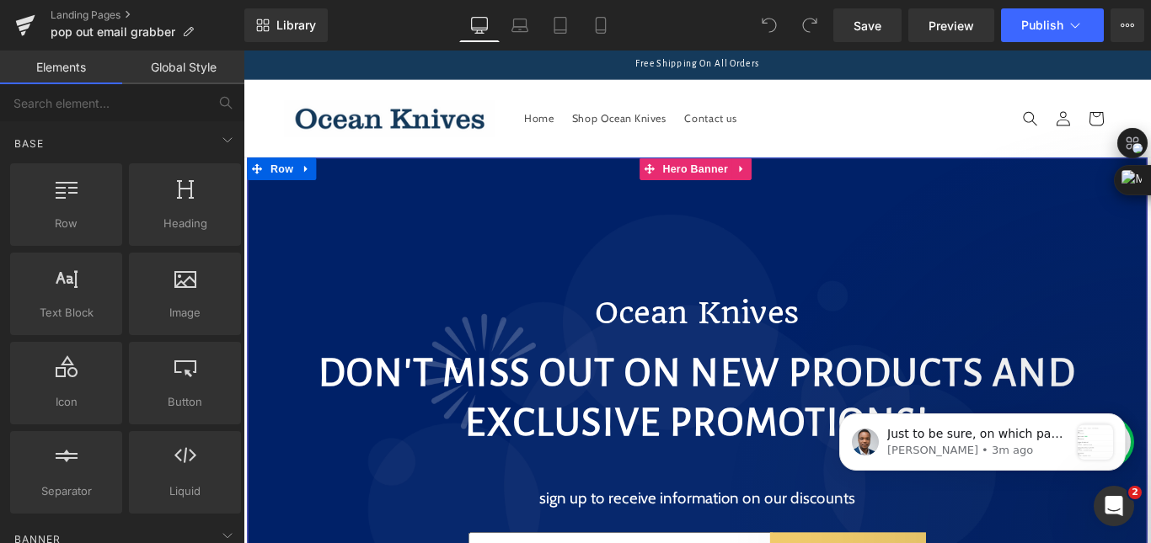
click at [545, 285] on div "Ocean Knives Text Block DON'T MISS OUT ON NEW PRODUCTS AND EXCLUSIVE PROMOTIONS…" at bounding box center [753, 541] width 1011 height 527
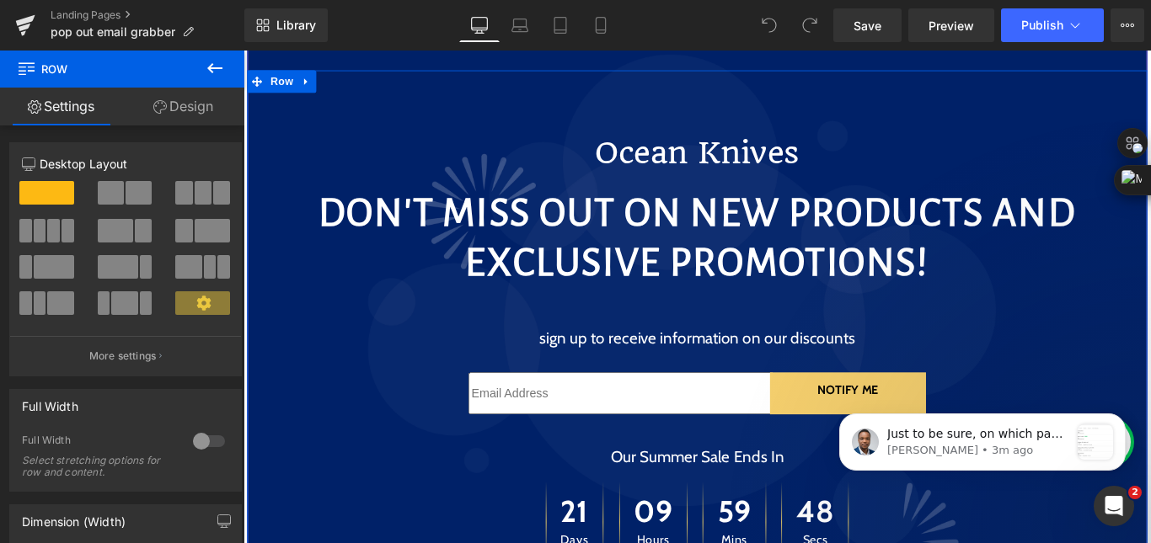
scroll to position [253, 0]
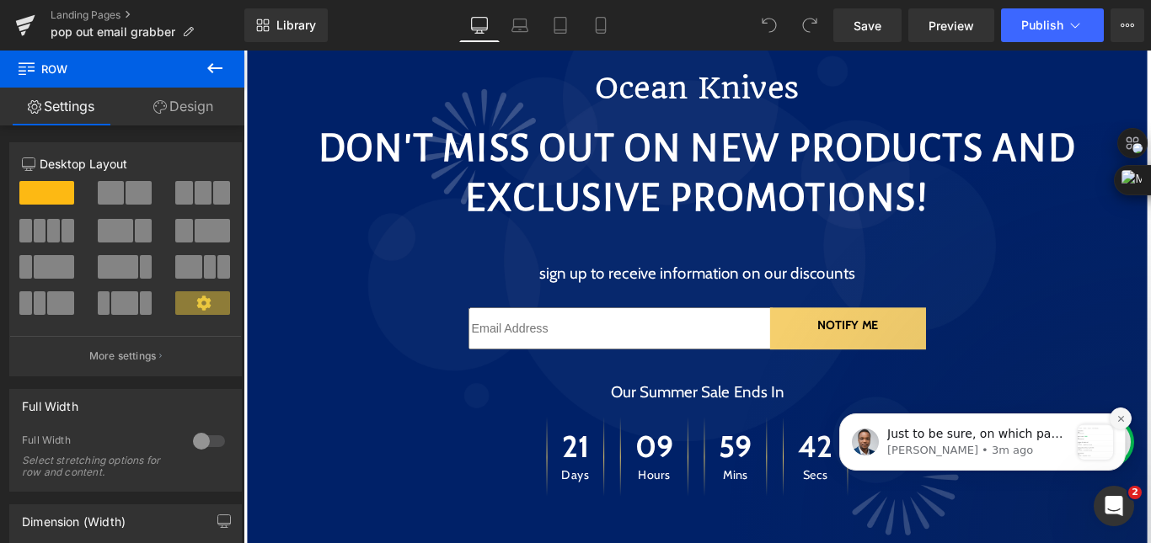
click at [1116, 420] on icon "Dismiss notification" at bounding box center [1120, 419] width 9 height 9
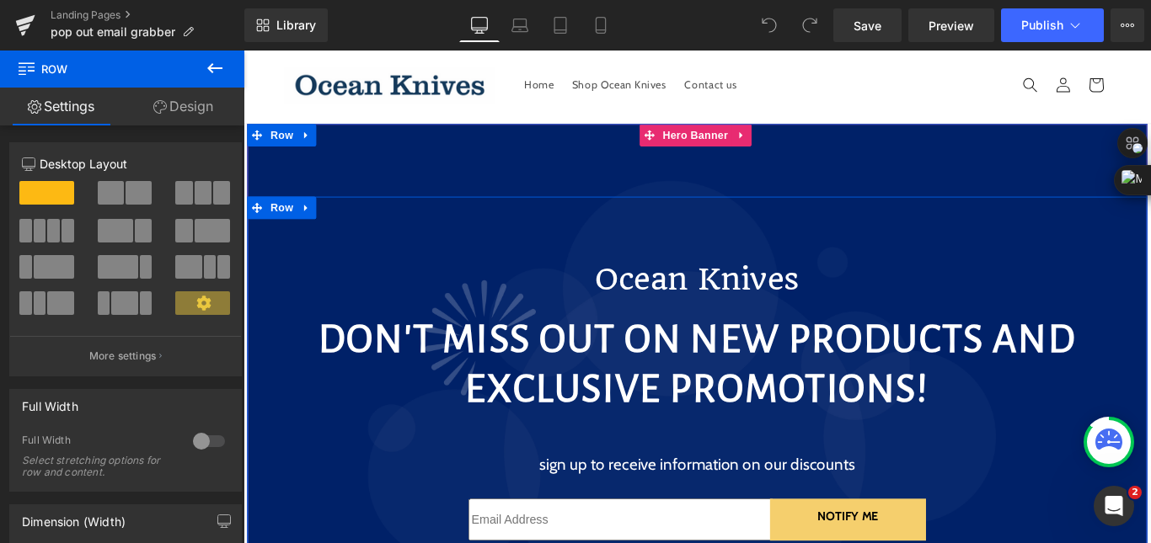
scroll to position [0, 0]
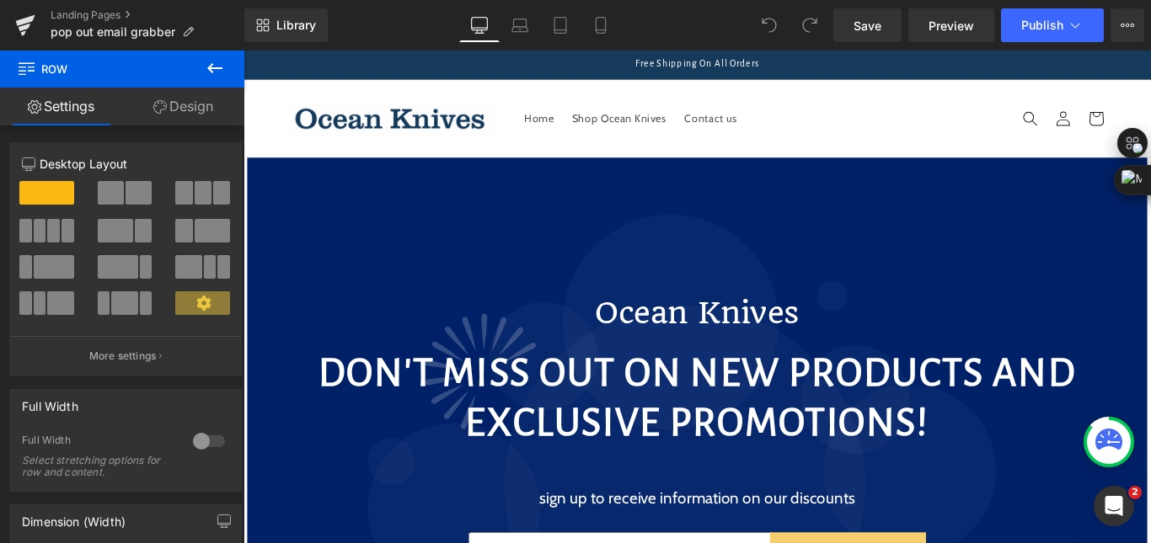
drag, startPoint x: 217, startPoint y: 65, endPoint x: 307, endPoint y: 223, distance: 182.3
click at [217, 65] on icon at bounding box center [215, 68] width 20 height 20
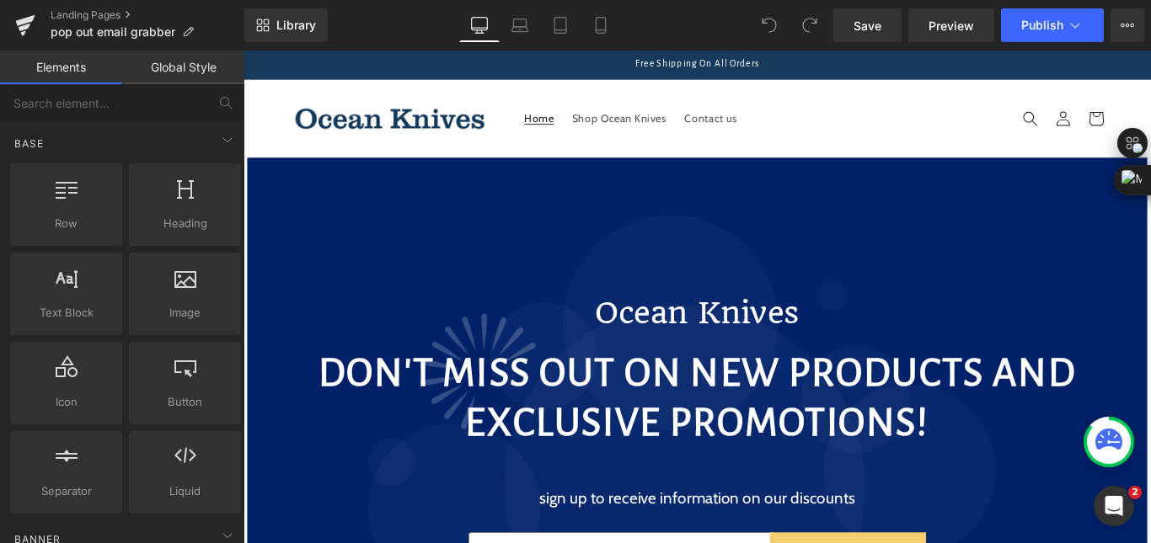
click at [574, 120] on span "Home" at bounding box center [576, 126] width 33 height 15
click at [25, 23] on icon at bounding box center [25, 20] width 19 height 11
click at [99, 15] on link "Landing Pages" at bounding box center [148, 14] width 194 height 13
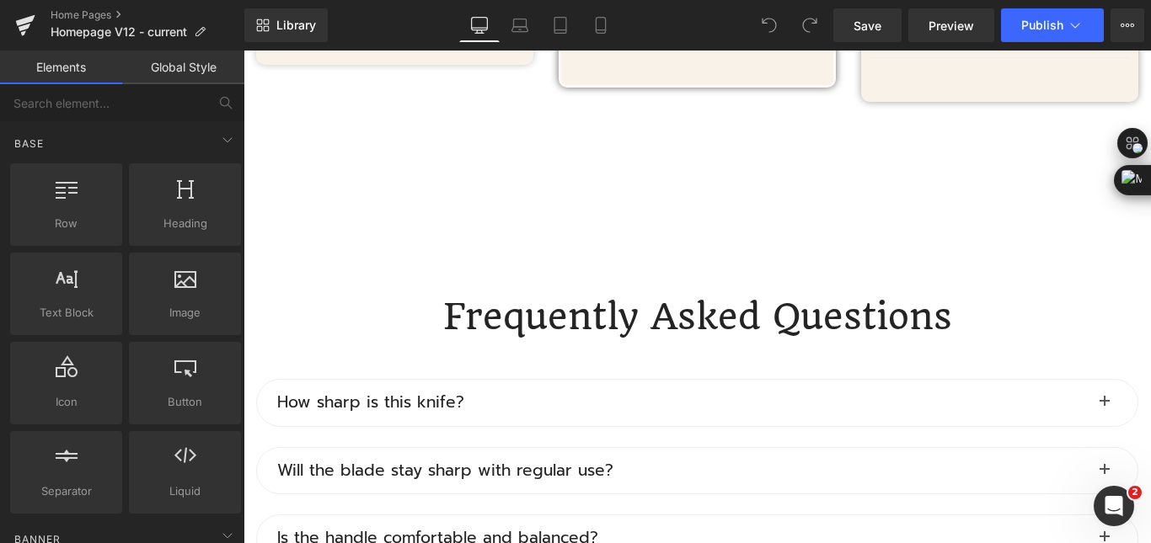
scroll to position [6310, 0]
